Goal: Use online tool/utility: Use online tool/utility

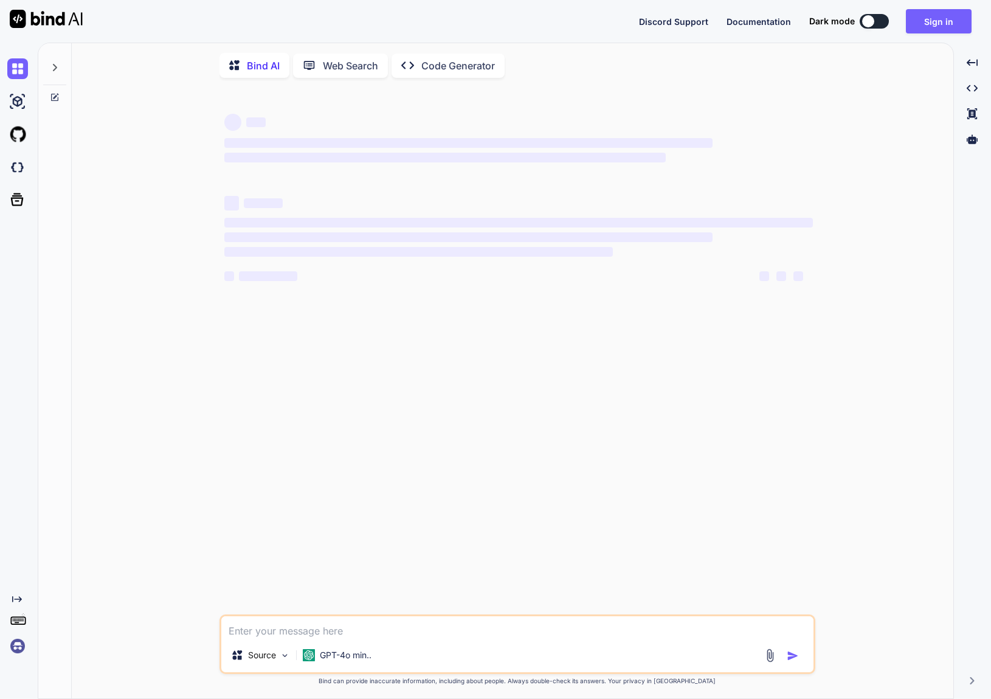
type textarea "x"
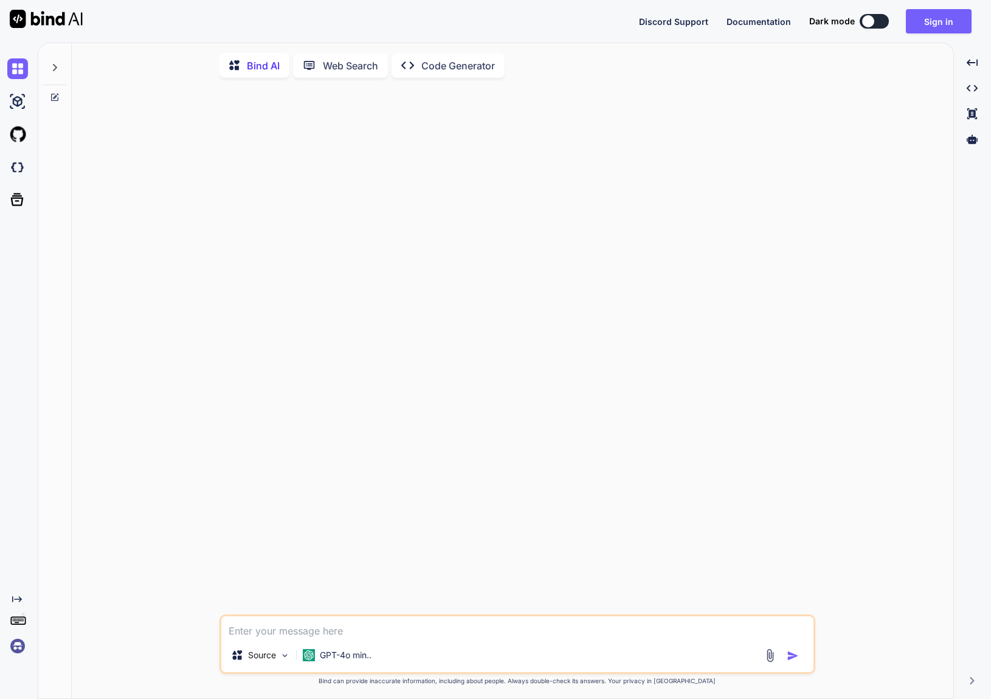
click at [52, 70] on icon at bounding box center [55, 68] width 10 height 10
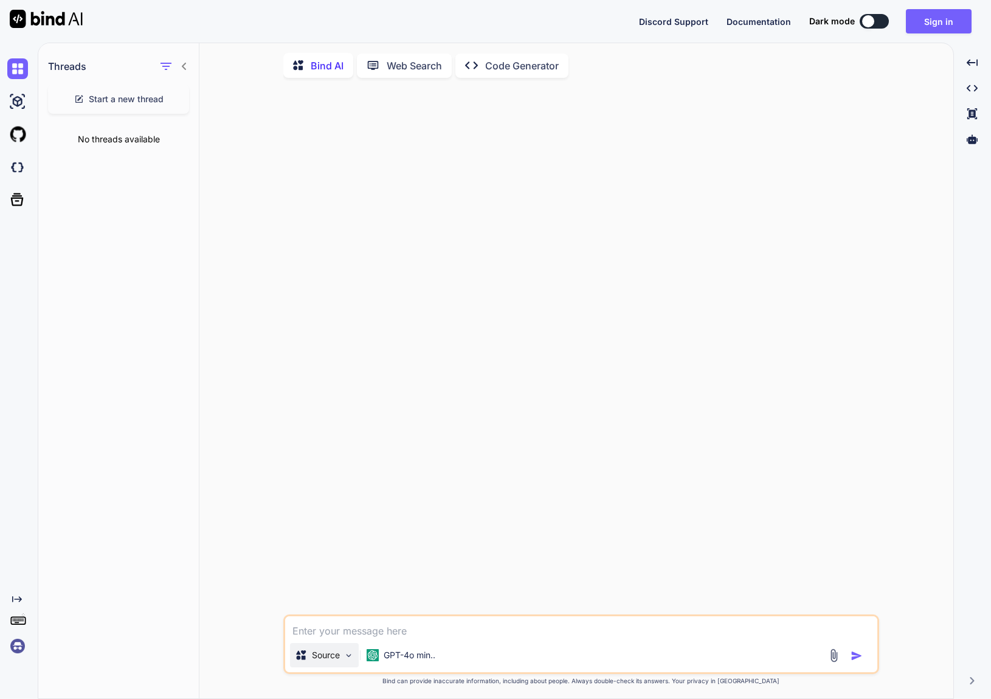
click at [351, 656] on img at bounding box center [349, 655] width 10 height 10
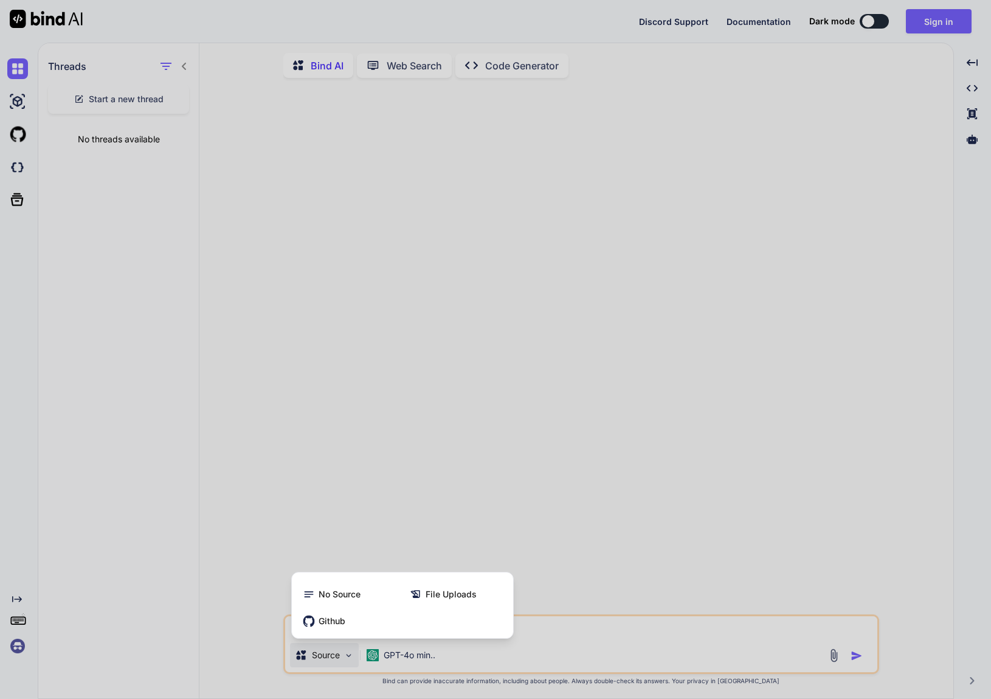
click at [403, 532] on div at bounding box center [495, 349] width 991 height 699
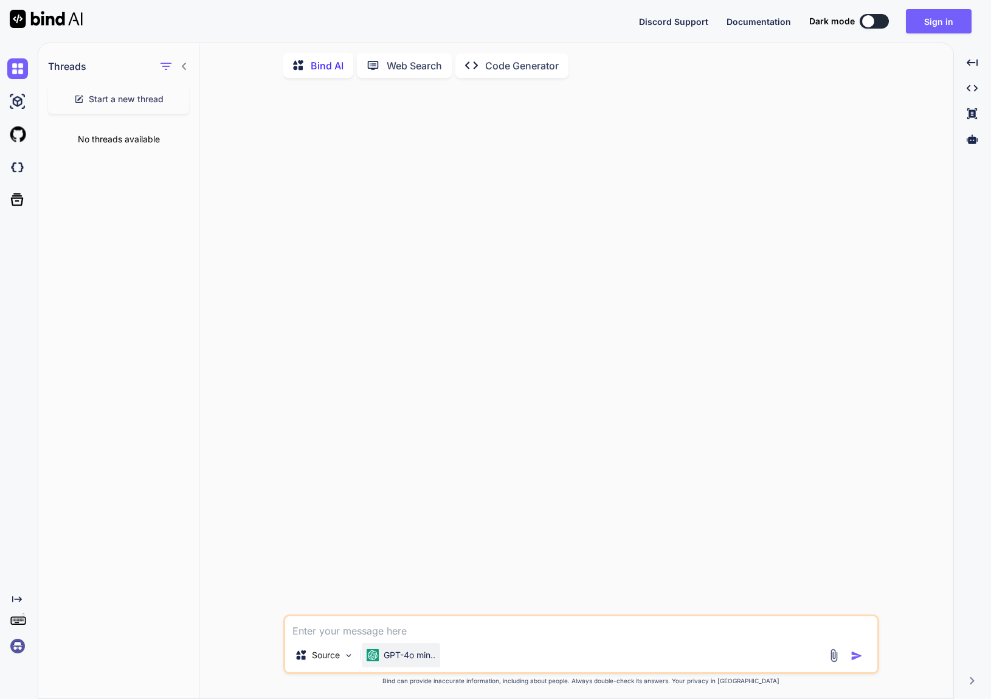
click at [423, 660] on p "GPT-4o min.." at bounding box center [410, 655] width 52 height 12
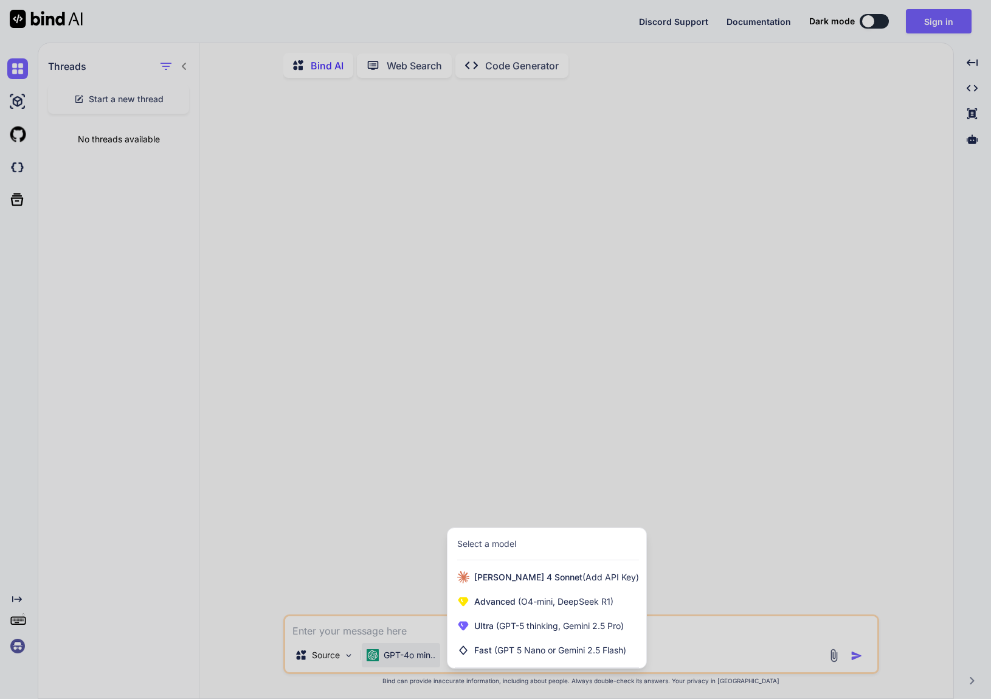
click at [479, 376] on div at bounding box center [495, 349] width 991 height 699
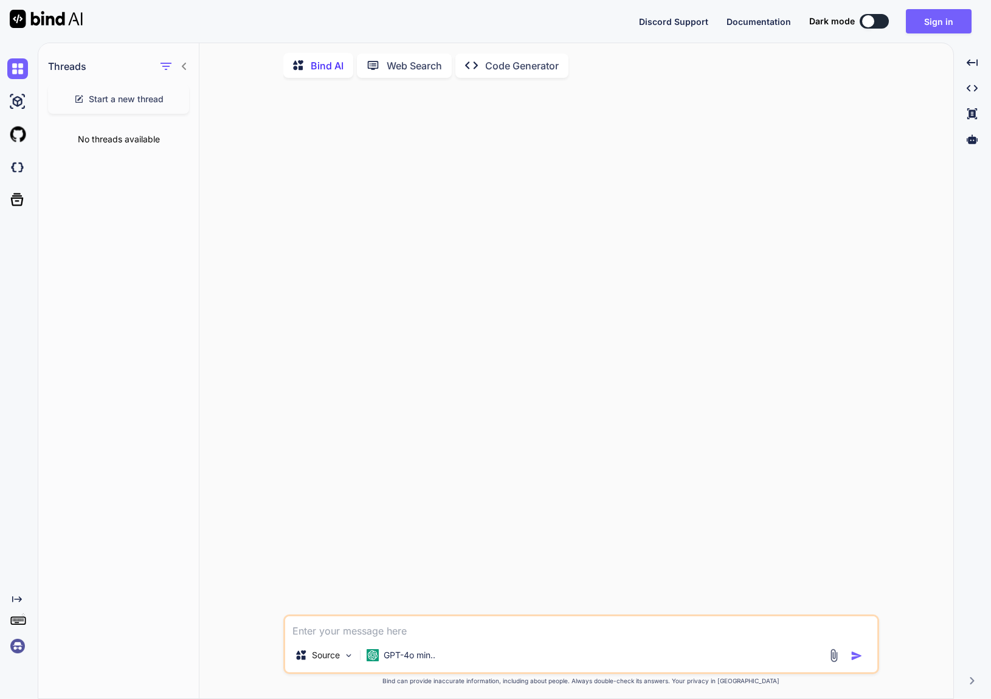
click at [515, 62] on p "Code Generator" at bounding box center [522, 65] width 74 height 15
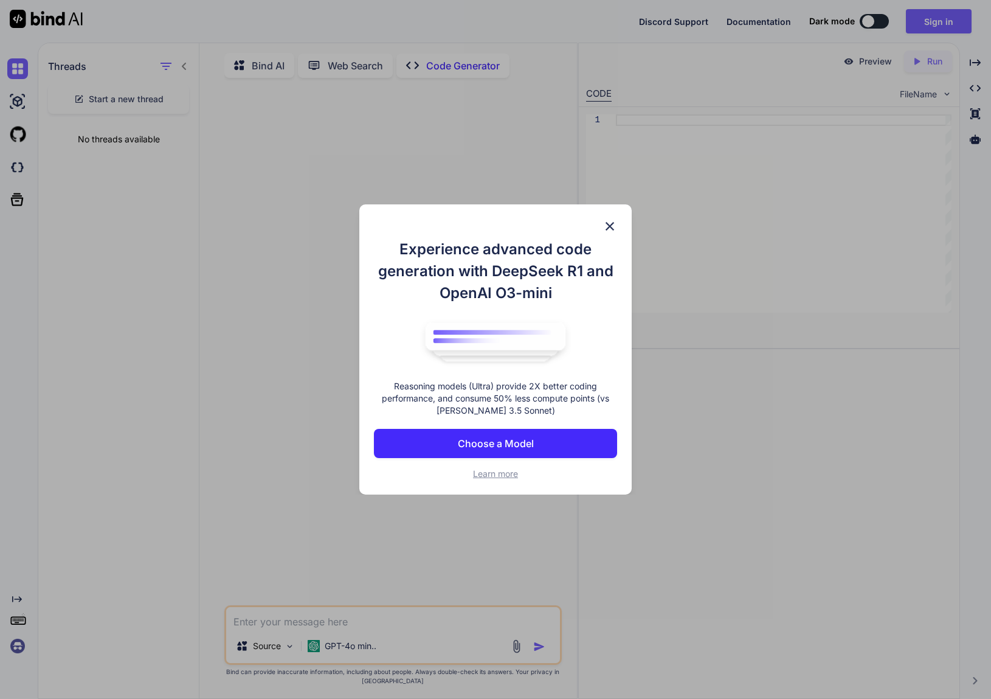
click at [493, 474] on span "Learn more" at bounding box center [495, 473] width 45 height 10
click at [606, 225] on img at bounding box center [610, 226] width 15 height 15
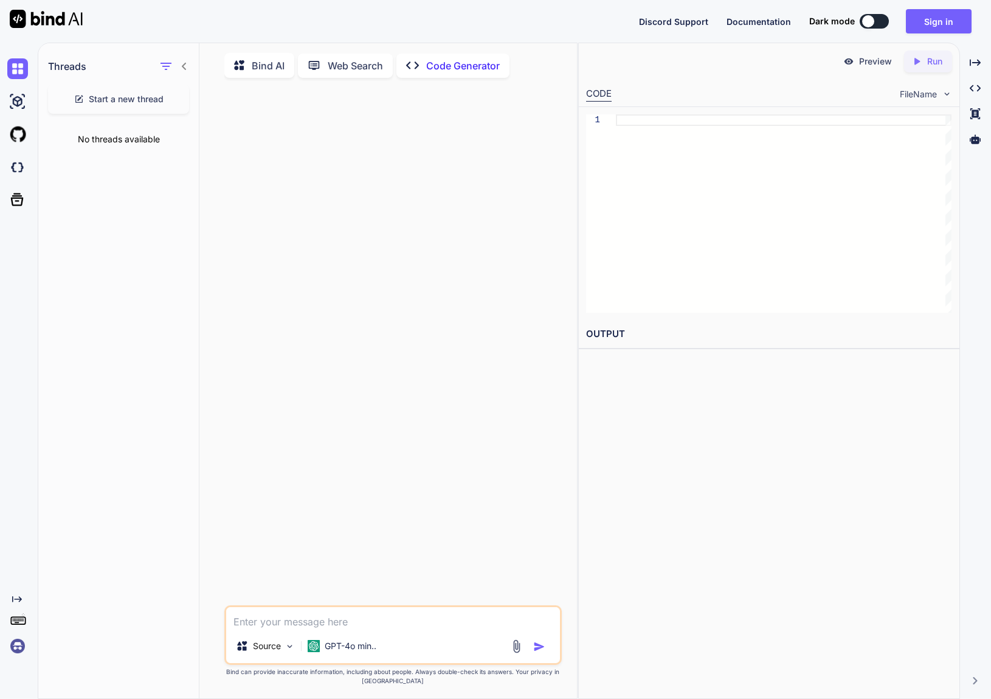
click at [770, 220] on div at bounding box center [784, 213] width 336 height 198
click at [937, 94] on div "FileName" at bounding box center [926, 94] width 52 height 12
click at [505, 277] on div at bounding box center [394, 347] width 334 height 518
